Goal: Information Seeking & Learning: Learn about a topic

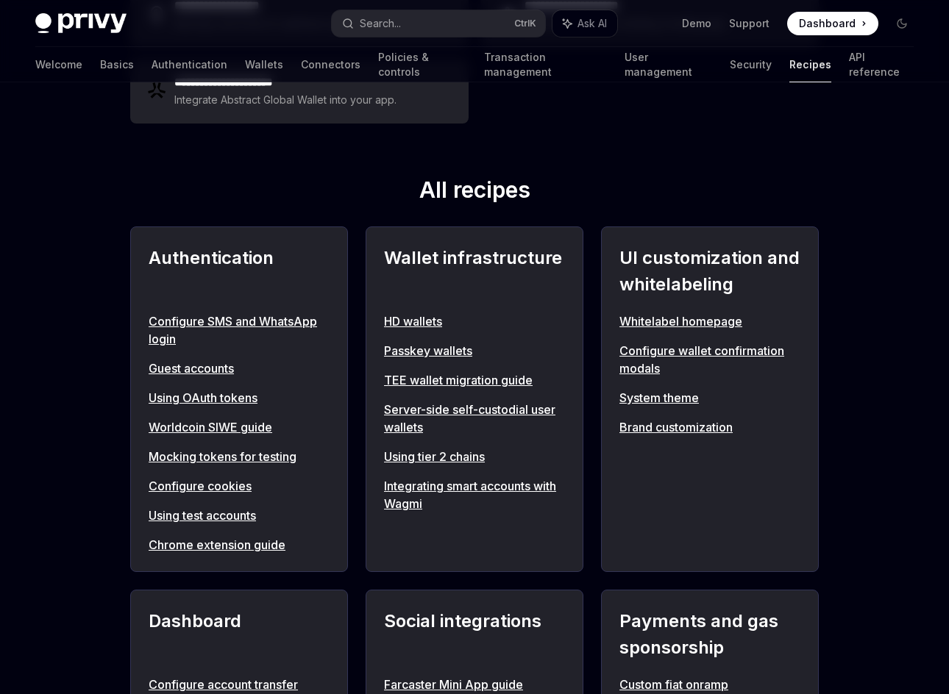
scroll to position [441, 0]
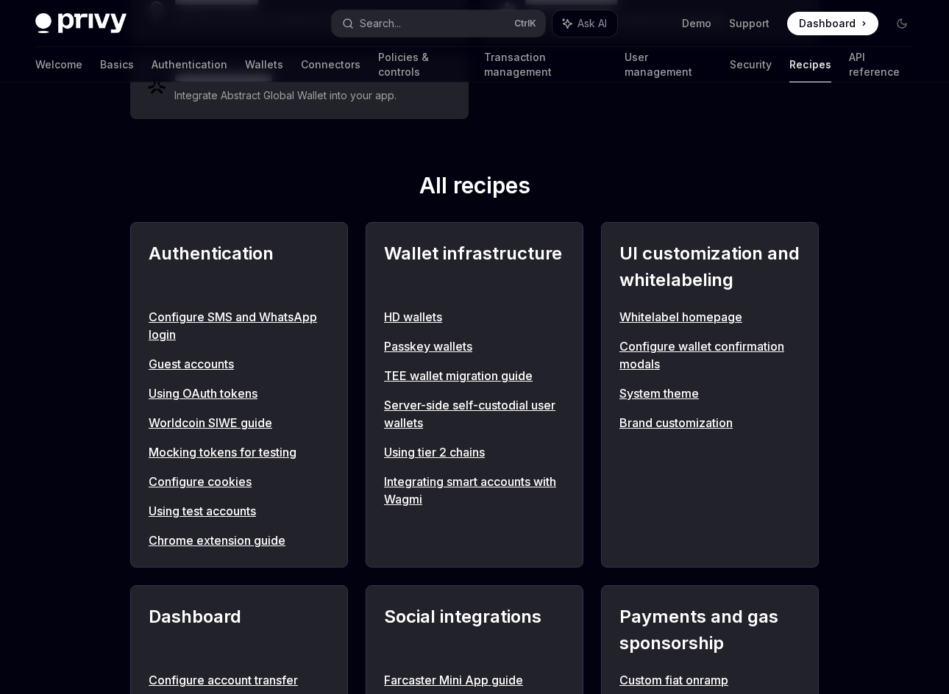
click at [517, 249] on h2 "Wallet infrastructure" at bounding box center [474, 267] width 181 height 53
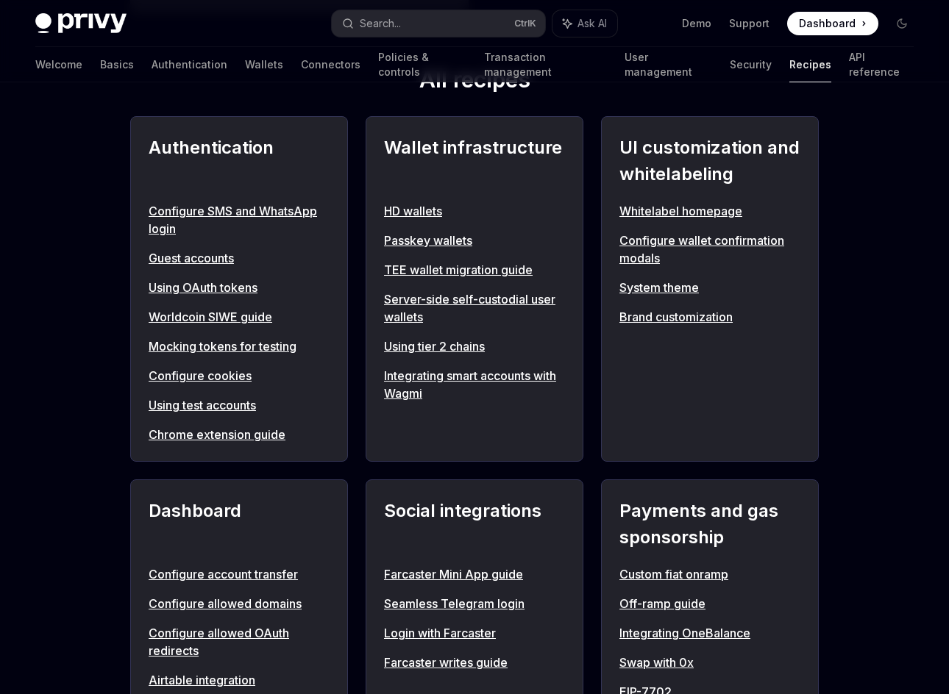
scroll to position [589, 0]
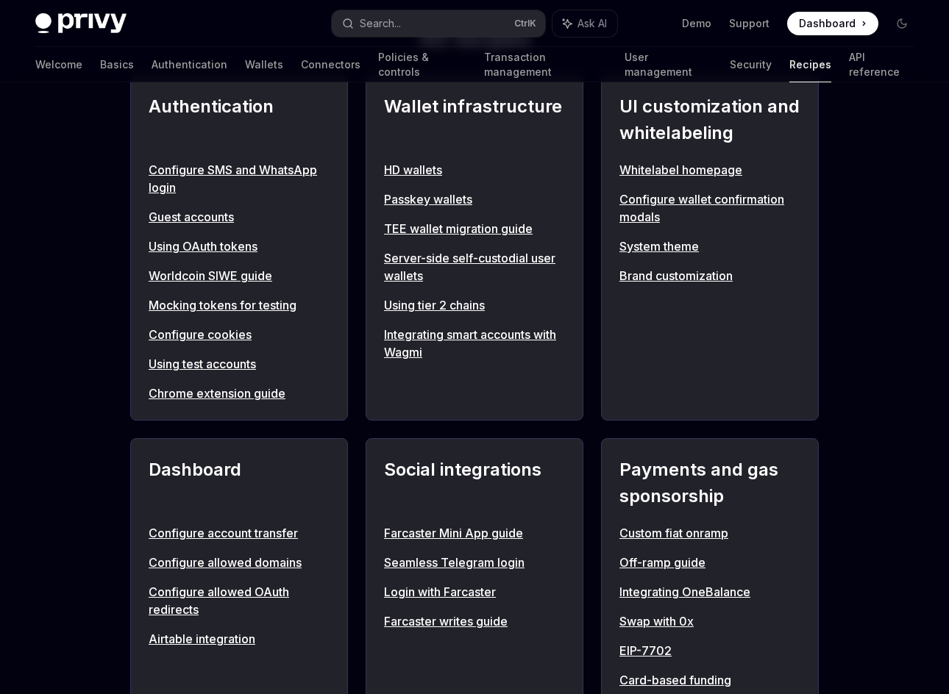
click at [427, 166] on link "HD wallets" at bounding box center [474, 170] width 181 height 18
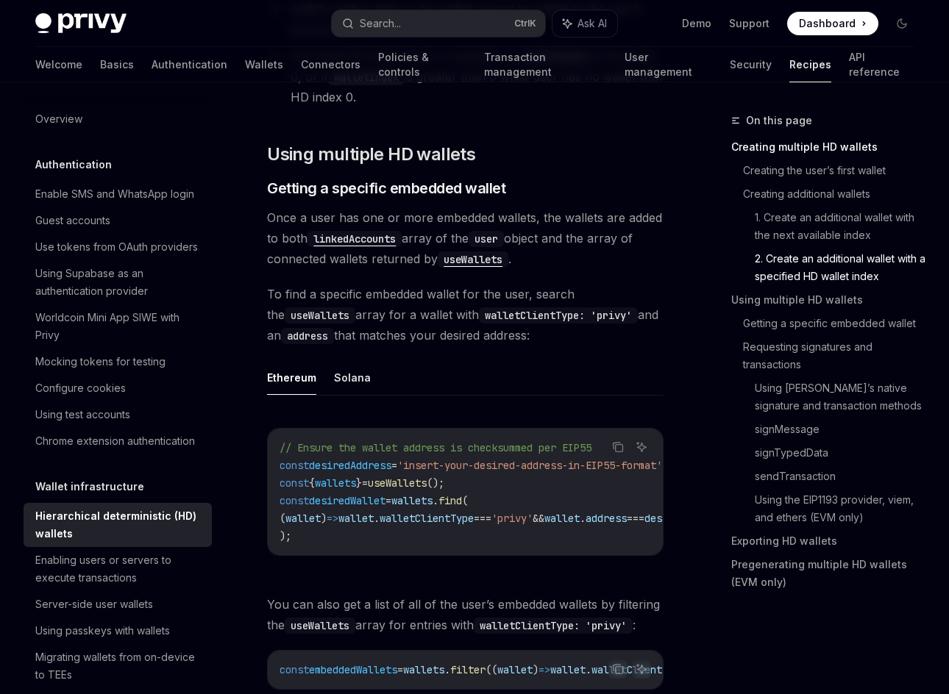
scroll to position [1986, 0]
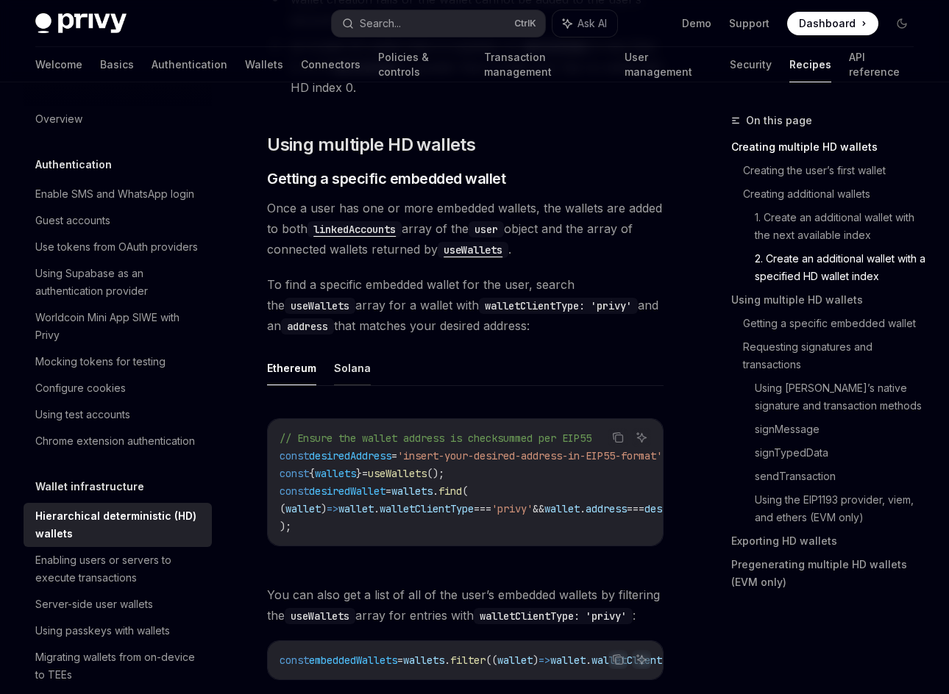
click at [348, 351] on button "Solana" at bounding box center [352, 368] width 37 height 35
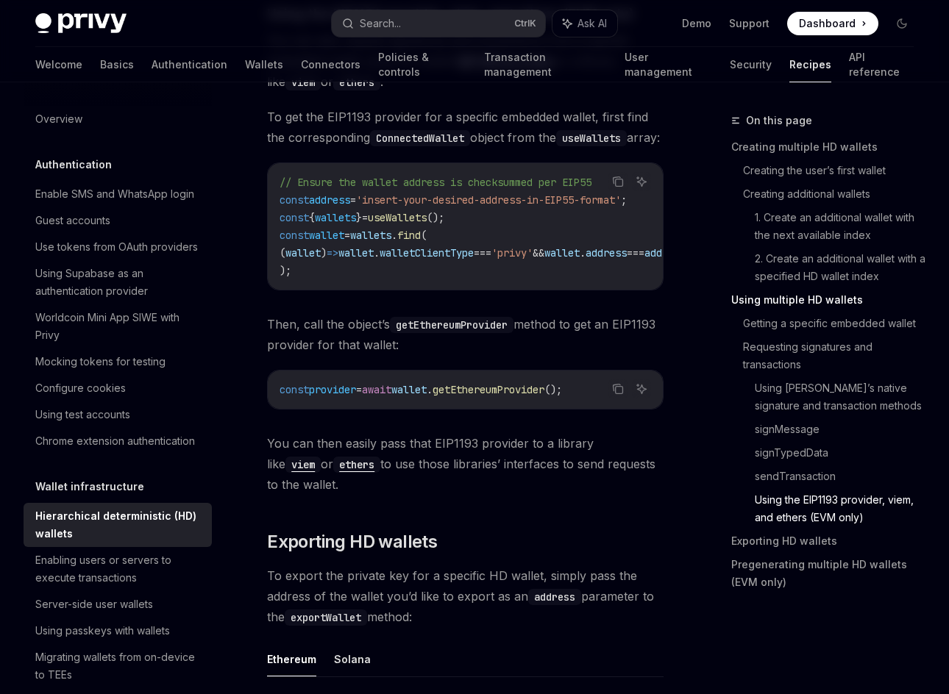
scroll to position [3605, 0]
drag, startPoint x: 511, startPoint y: 304, endPoint x: 527, endPoint y: 302, distance: 16.3
click at [527, 288] on div "// Ensure the wallet address is checksummed per EIP55 const address = 'insert-y…" at bounding box center [465, 225] width 395 height 127
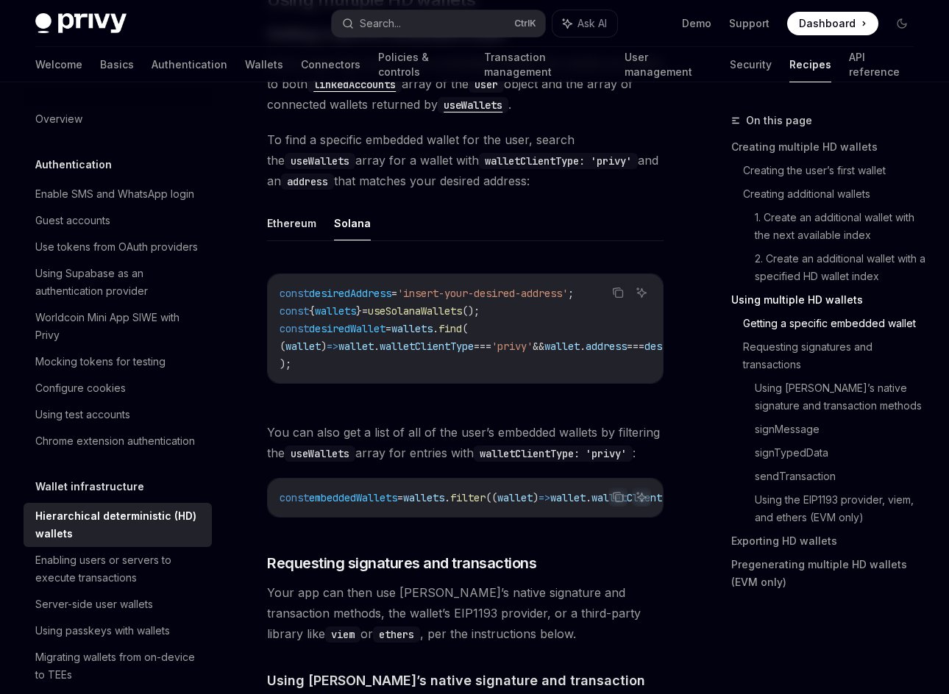
scroll to position [2060, 0]
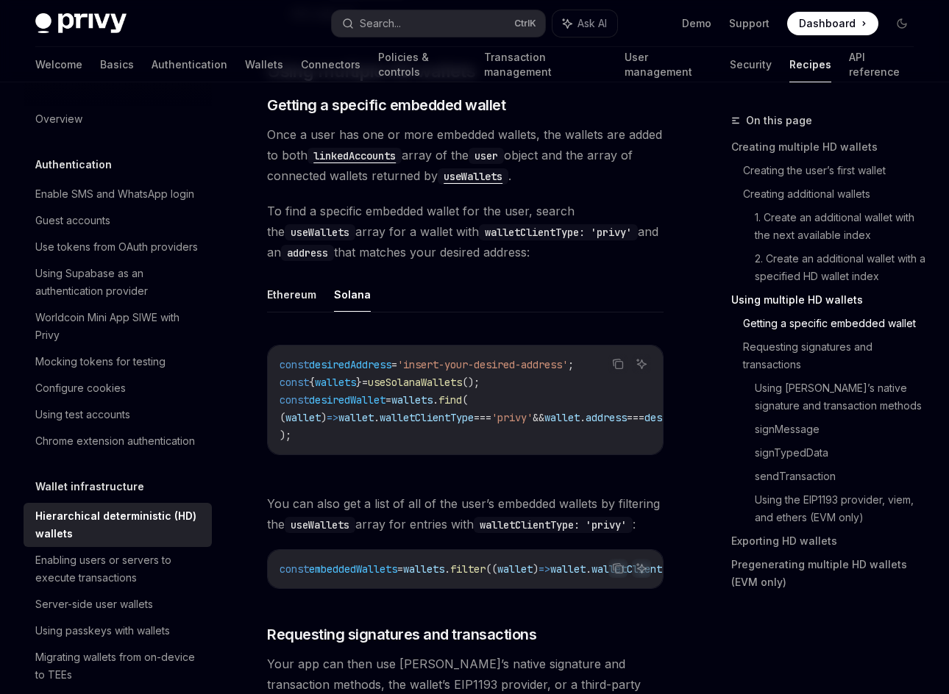
type textarea "*"
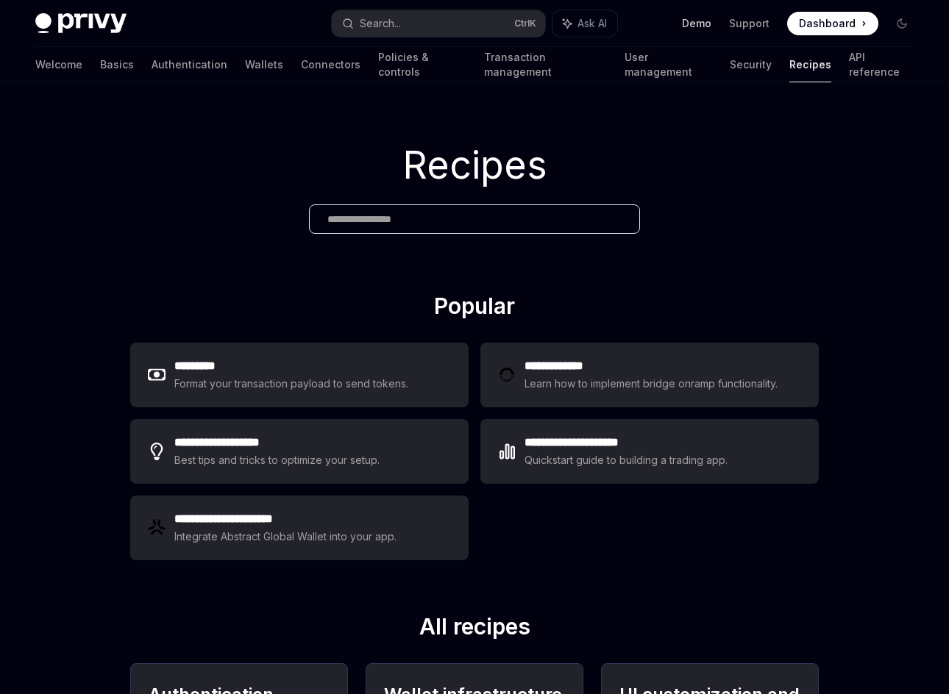
click at [703, 24] on link "Demo" at bounding box center [696, 23] width 29 height 15
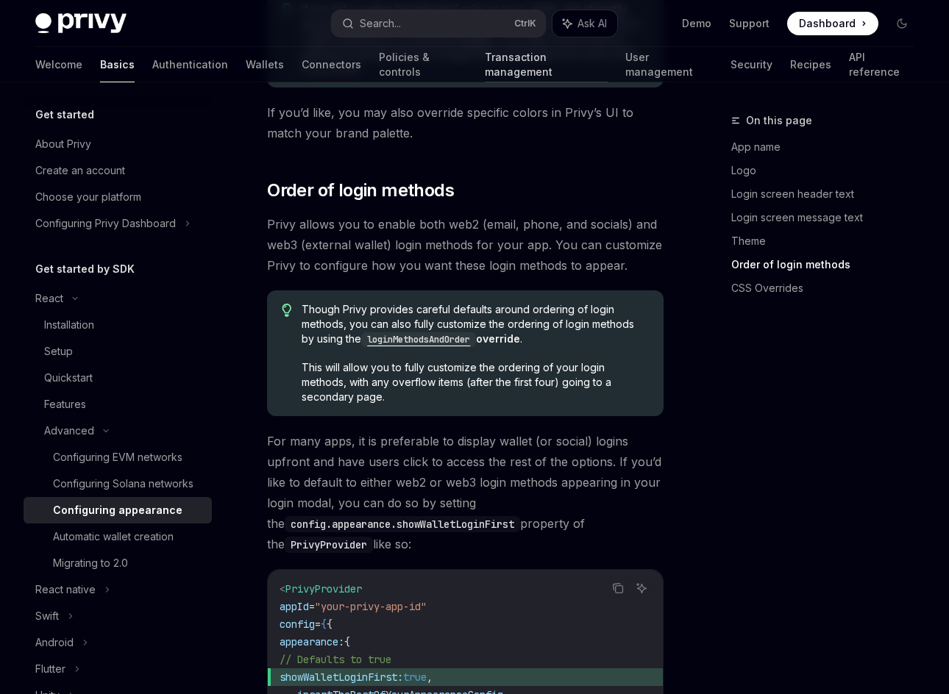
scroll to position [3082, 0]
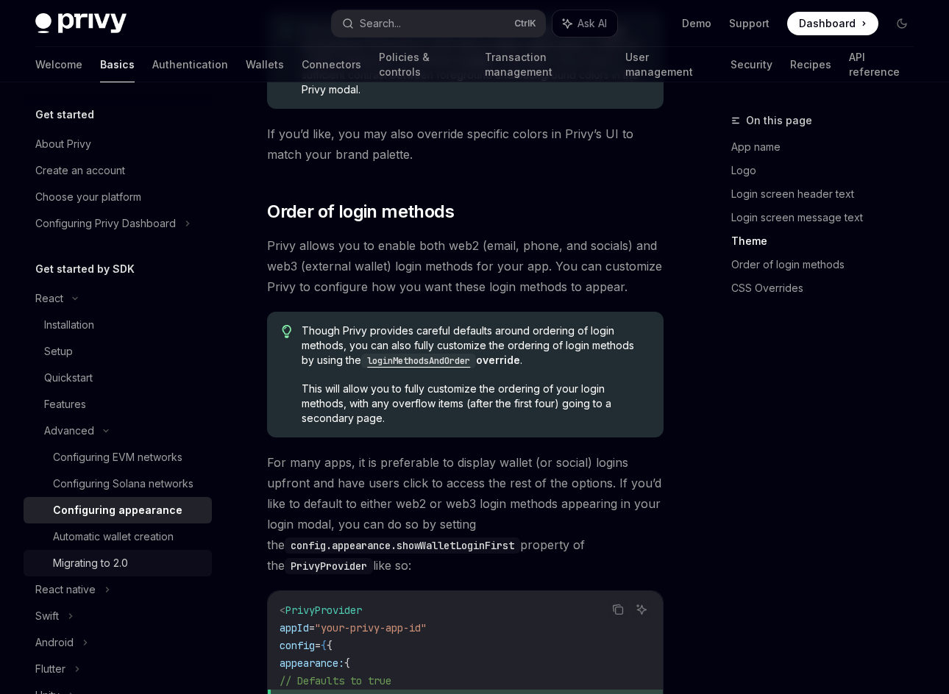
click at [107, 572] on div "Migrating to 2.0" at bounding box center [90, 564] width 75 height 18
type textarea "*"
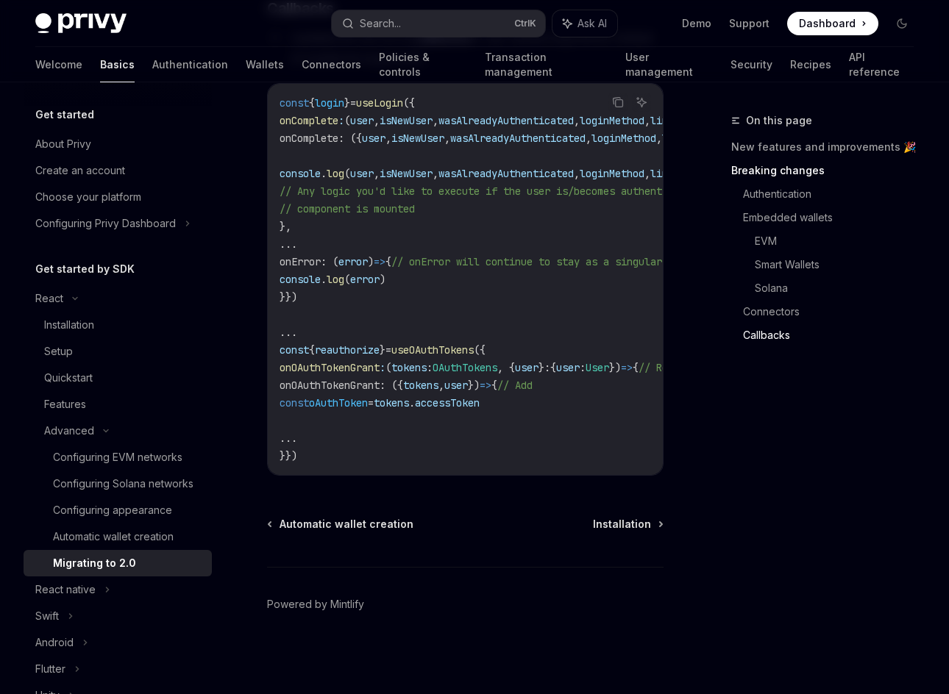
scroll to position [4618, 0]
